Goal: Complete application form

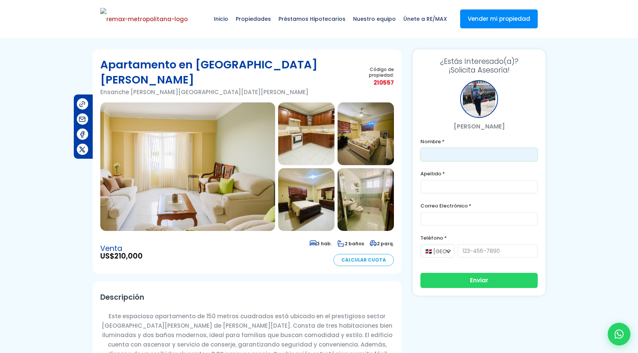
click at [435, 150] on input "text" at bounding box center [478, 155] width 117 height 14
type input "Franklin"
type input "Gonzalez"
type input "franklin.a.marte@gmail.com"
type input "8296191904"
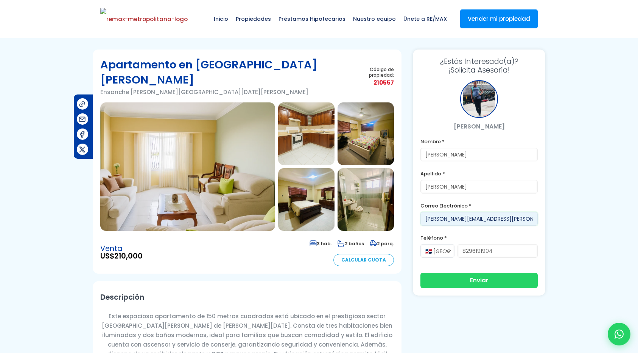
click at [460, 215] on input "franklin.a.marte@gmail.com" at bounding box center [478, 219] width 117 height 14
type input "francis@ver.do"
click at [486, 279] on button "Enviar" at bounding box center [478, 279] width 117 height 15
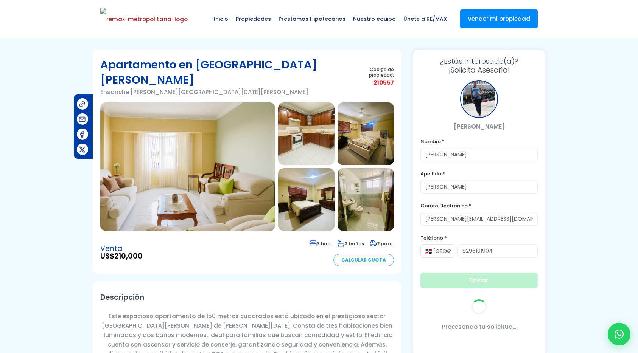
scroll to position [48, 0]
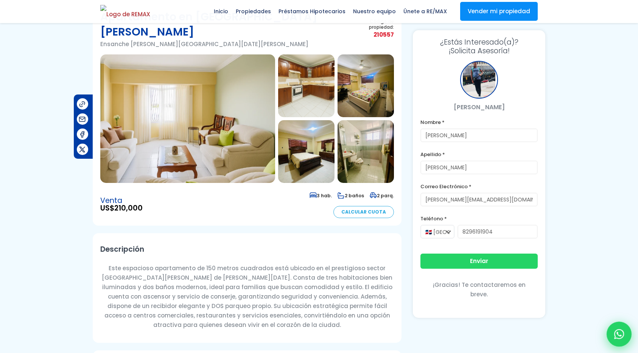
click at [623, 334] on icon at bounding box center [619, 335] width 10 height 10
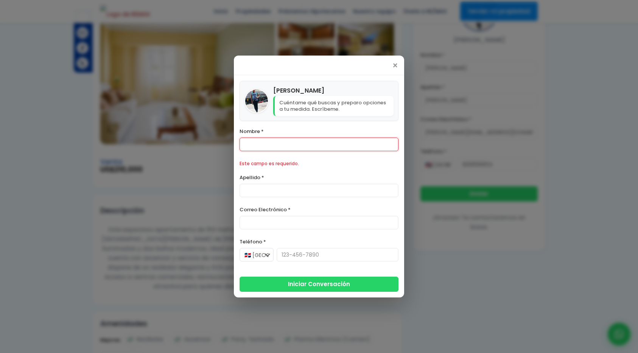
scroll to position [148, 0]
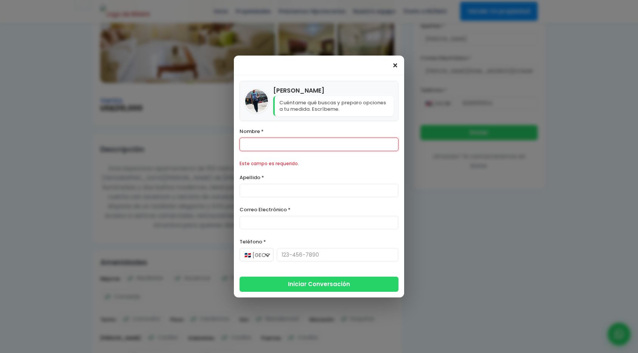
click at [395, 67] on span "×" at bounding box center [395, 65] width 6 height 9
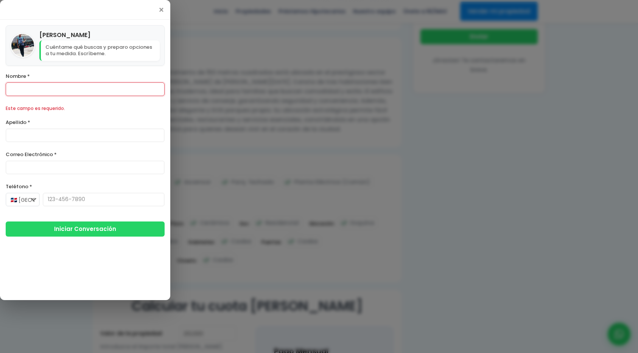
scroll to position [247, 0]
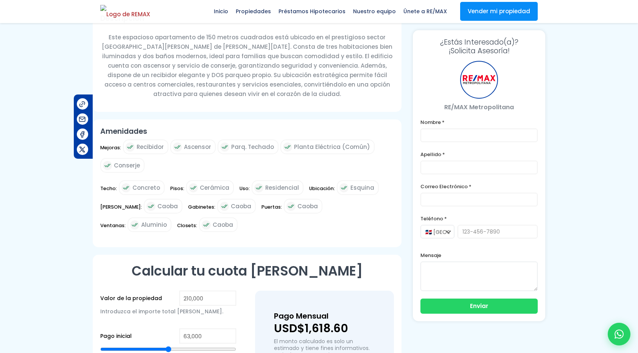
scroll to position [285, 0]
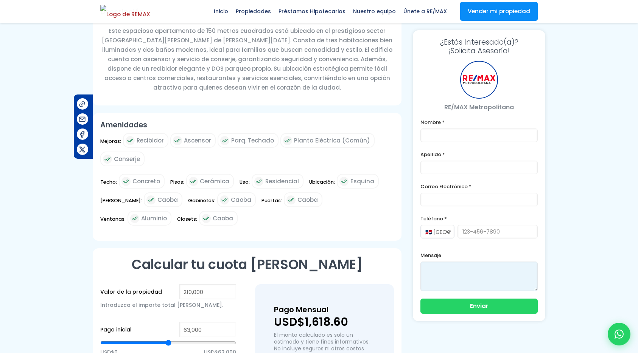
click at [462, 273] on textarea at bounding box center [478, 277] width 117 height 30
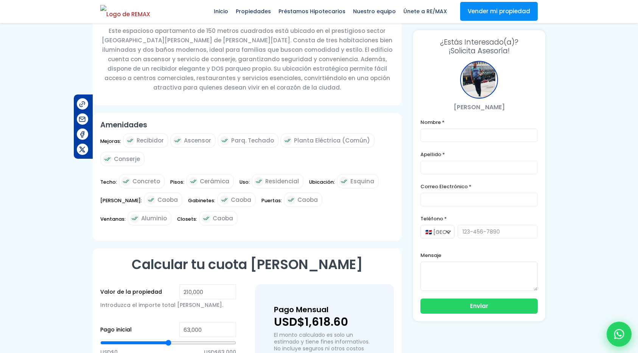
click at [623, 331] on icon at bounding box center [619, 335] width 10 height 10
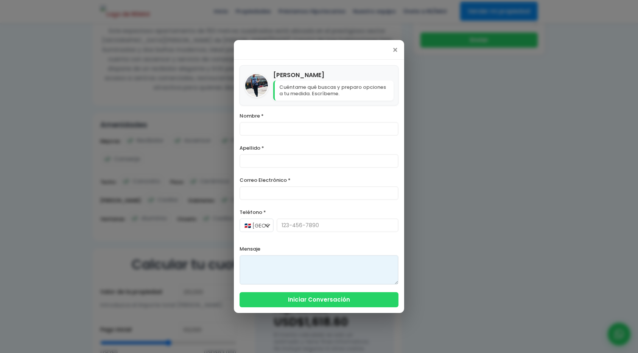
click at [293, 265] on textarea at bounding box center [319, 270] width 159 height 30
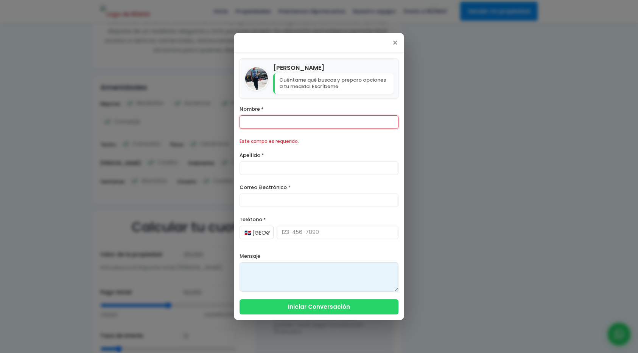
scroll to position [363, 0]
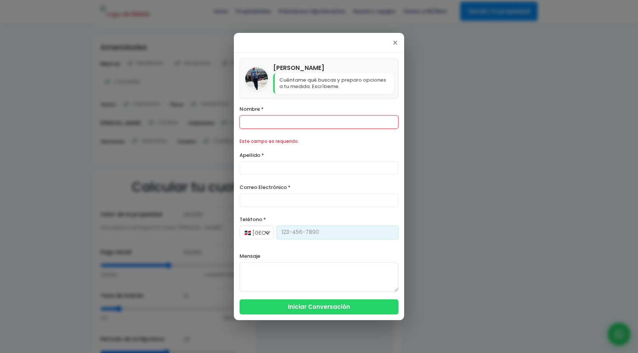
click at [286, 232] on input "Teléfono *" at bounding box center [338, 233] width 122 height 14
click at [276, 214] on form "Nombre * Este campo es requerido. Apellido * Correo Electrónico * Teléfono * 🇩🇴…" at bounding box center [319, 209] width 159 height 210
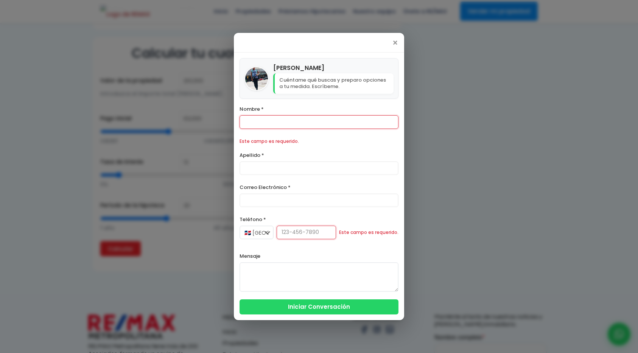
scroll to position [551, 0]
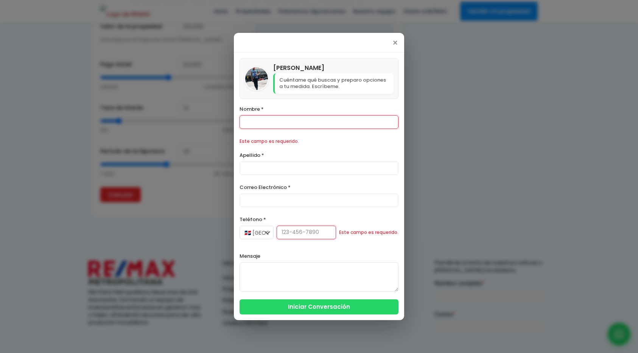
click at [272, 259] on label "Mensaje" at bounding box center [319, 256] width 159 height 9
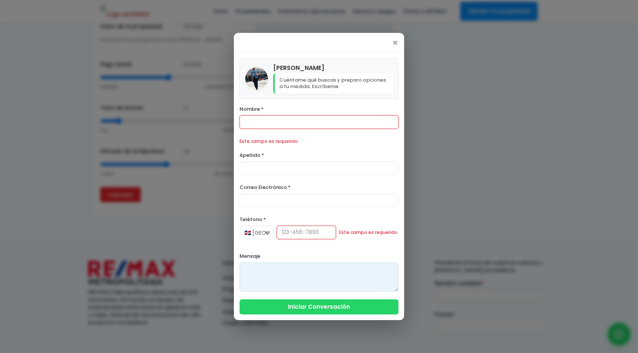
click at [271, 271] on textarea at bounding box center [319, 278] width 159 height 30
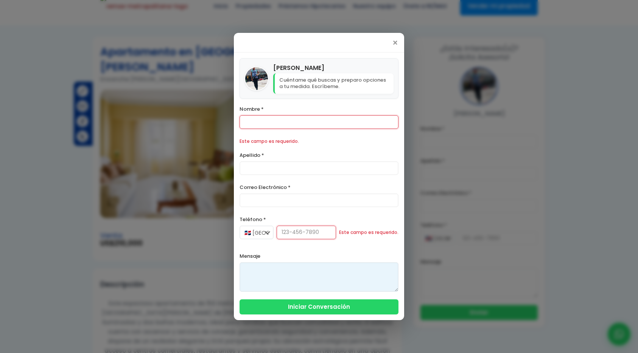
scroll to position [0, 0]
